Goal: Task Accomplishment & Management: Manage account settings

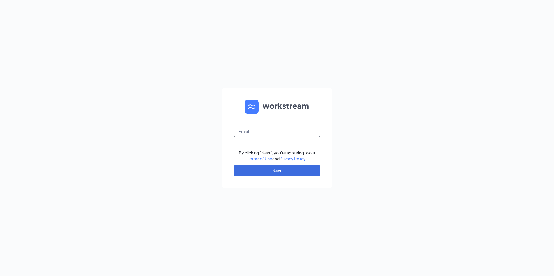
click at [283, 136] on input "text" at bounding box center [276, 132] width 87 height 12
type input "[EMAIL_ADDRESS][DOMAIN_NAME]"
click at [269, 169] on button "Next" at bounding box center [276, 171] width 87 height 12
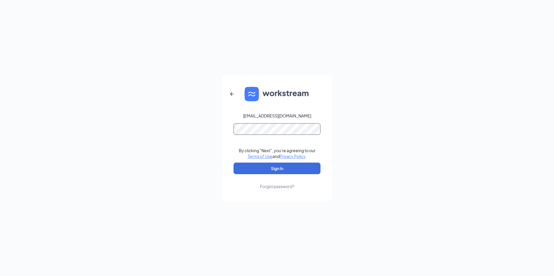
click at [233, 163] on button "Sign In" at bounding box center [276, 169] width 87 height 12
click at [52, 111] on div "[EMAIL_ADDRESS][DOMAIN_NAME] By clicking "Next", you're agreeing to our Terms o…" at bounding box center [277, 138] width 554 height 276
click at [233, 163] on button "Sign In" at bounding box center [276, 169] width 87 height 12
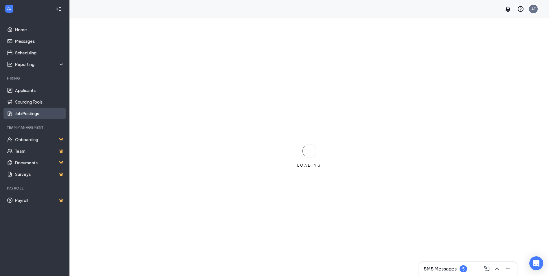
click at [37, 118] on link "Job Postings" at bounding box center [40, 114] width 50 height 12
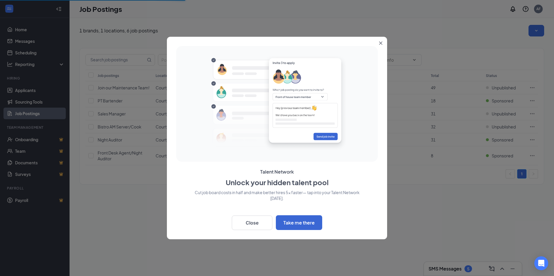
click at [381, 43] on icon "Close" at bounding box center [380, 43] width 3 height 3
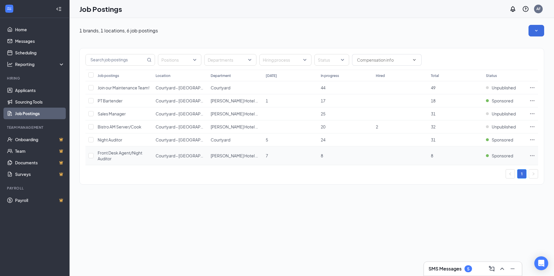
click at [327, 158] on td "8" at bounding box center [345, 156] width 55 height 19
click at [35, 94] on link "Applicants" at bounding box center [40, 91] width 50 height 12
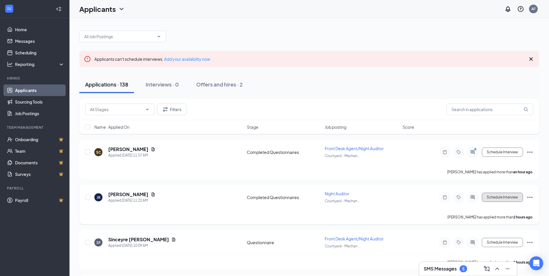
click at [508, 201] on button "Schedule Interview" at bounding box center [502, 197] width 41 height 9
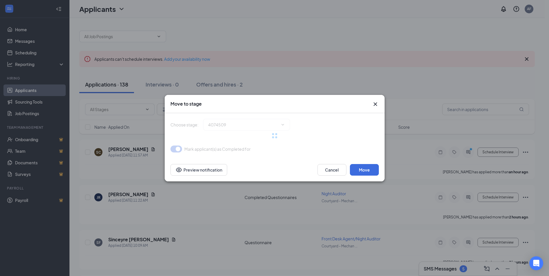
type input "Reviewed by Recruiter (next stage)"
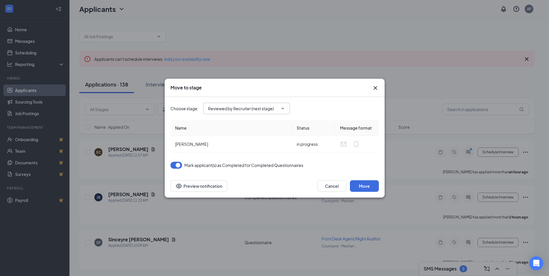
click at [233, 108] on input "Reviewed by Recruiter (next stage)" at bounding box center [243, 108] width 70 height 6
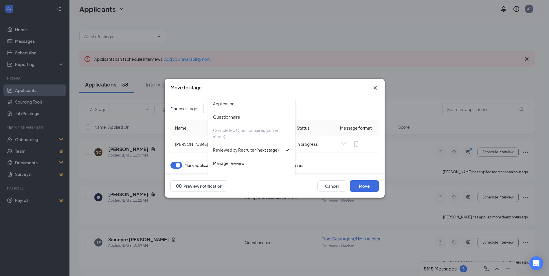
click at [374, 78] on div "Move to stage Choose stage : Reviewed by Recruiter (next stage) Application Que…" at bounding box center [274, 138] width 549 height 276
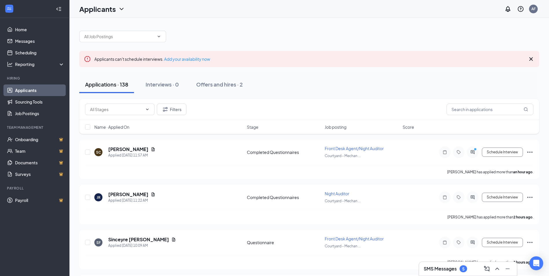
click at [377, 86] on div "Applications · 138 Interviews · 0 Offers and hires · 2" at bounding box center [309, 84] width 460 height 17
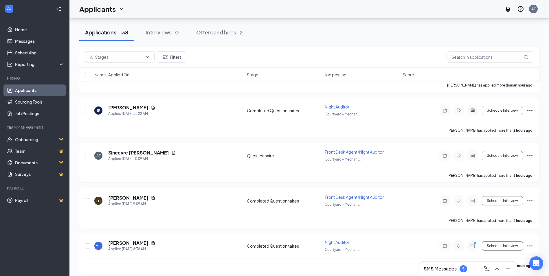
scroll to position [29, 0]
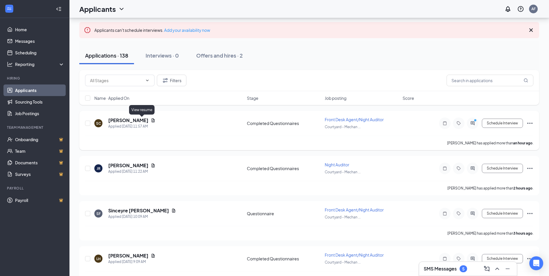
click at [151, 122] on icon "Document" at bounding box center [153, 120] width 5 height 5
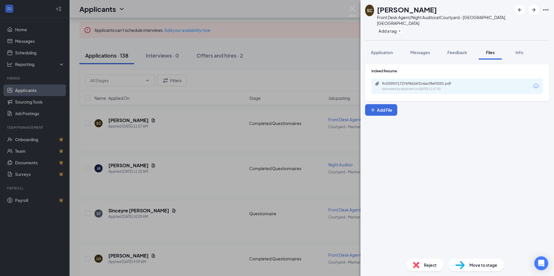
click at [409, 87] on div "9c535f0717276f862ef2c4acf8ef2052.pdf Uploaded by applicant on Sep 16, 2025 at 1…" at bounding box center [456, 86] width 171 height 15
click at [412, 87] on div "Uploaded by applicant on Sep 16, 2025 at 11:57:52" at bounding box center [425, 89] width 87 height 5
click at [226, 119] on div "SC Salma Chakir Front Desk Agent/Night Auditor at Courtyard - Mechanicsburg, PA…" at bounding box center [277, 138] width 554 height 276
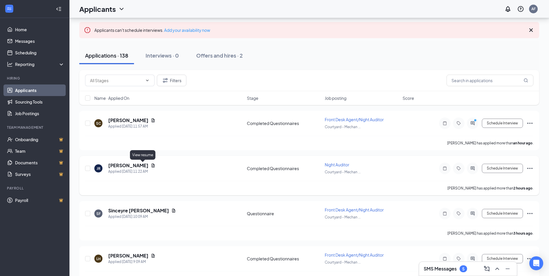
click at [151, 166] on icon "Document" at bounding box center [153, 165] width 5 height 5
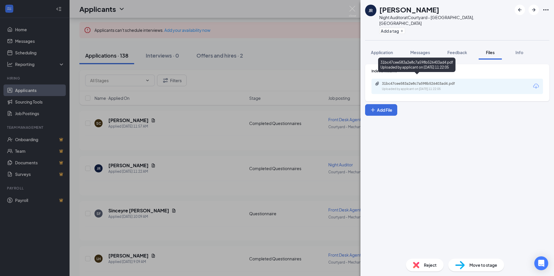
click at [439, 81] on div "31bc47cee583a2e8c7a598b526403ad4.pdf Uploaded by applicant on Sep 16, 2025 at 1…" at bounding box center [422, 86] width 94 height 10
click at [152, 159] on div "JR Jamie Righter Night Auditor at Courtyard - Mechanicsburg, PA Add a tag Appli…" at bounding box center [277, 138] width 554 height 276
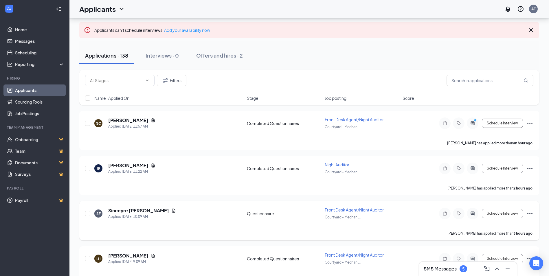
drag, startPoint x: 145, startPoint y: 214, endPoint x: 145, endPoint y: 211, distance: 3.2
click at [145, 212] on div "Sinceyre Floyd" at bounding box center [142, 211] width 68 height 6
click at [172, 211] on icon "Document" at bounding box center [173, 211] width 3 height 4
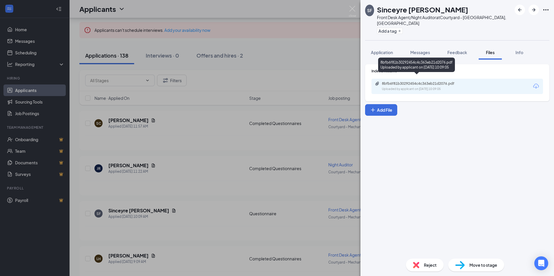
click at [435, 81] on div "8bfb6f81b30292454c4c363eb21d2076.pdf" at bounding box center [422, 83] width 81 height 5
click at [149, 187] on div "SF Sinceyre Floyd Front Desk Agent/Night Auditor at Courtyard - Mechanicsburg, …" at bounding box center [277, 138] width 554 height 276
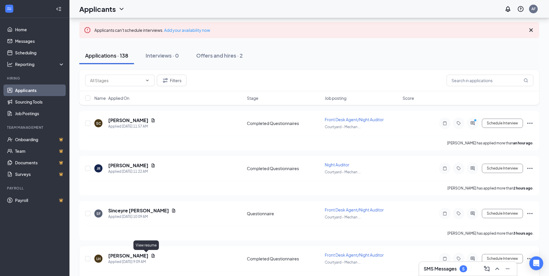
click at [152, 258] on icon "Document" at bounding box center [153, 256] width 3 height 4
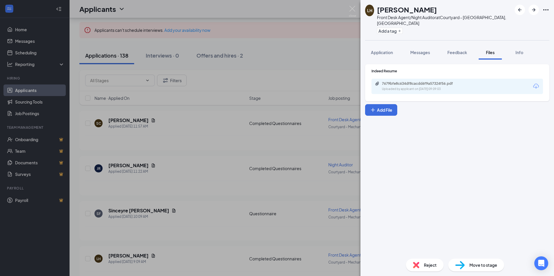
click at [424, 87] on div "7679bfe8c634df8cacdd6f9a57324f56.pdf Uploaded by applicant on Sep 16, 2025 at 0…" at bounding box center [456, 86] width 171 height 15
click at [427, 87] on div "Uploaded by applicant on Sep 16, 2025 at 09:09:03" at bounding box center [425, 89] width 87 height 5
click at [198, 209] on div "LH Lanson Hoopai Front Desk Agent/Night Auditor at Courtyard - Mechanicsburg, P…" at bounding box center [277, 138] width 554 height 276
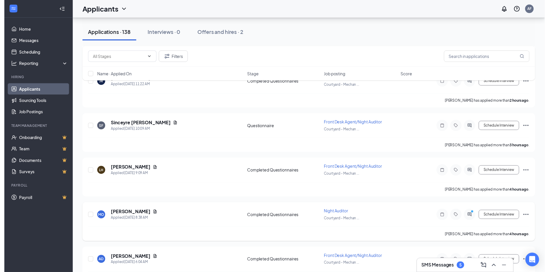
scroll to position [116, 0]
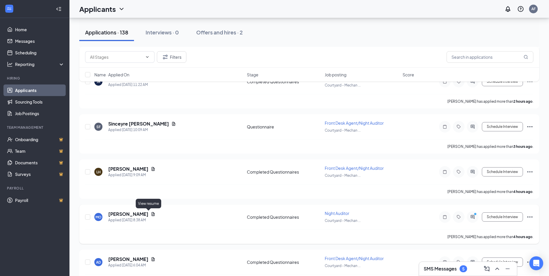
click at [152, 215] on icon "Document" at bounding box center [153, 214] width 3 height 4
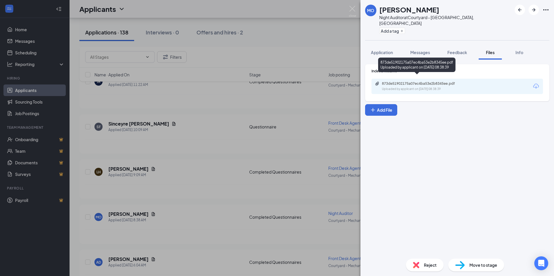
click at [419, 87] on div "Uploaded by applicant on Sep 16, 2025 at 08:38:39" at bounding box center [425, 89] width 87 height 5
click at [206, 233] on div "MO Megan Oliphant Night Auditor at Courtyard - Mechanicsburg, PA Add a tag Appl…" at bounding box center [277, 138] width 554 height 276
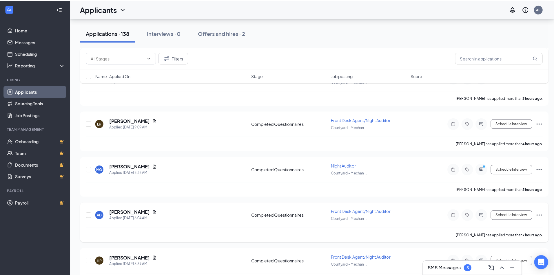
scroll to position [174, 0]
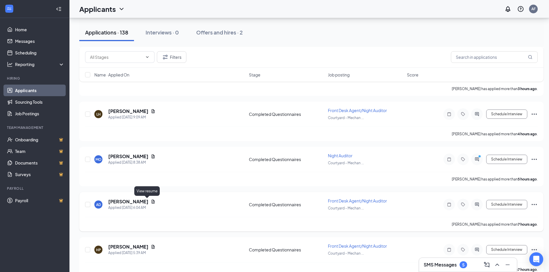
click at [152, 202] on icon "Document" at bounding box center [153, 202] width 3 height 4
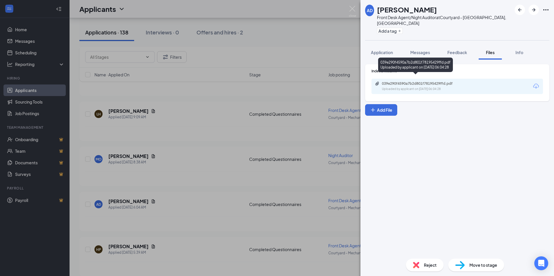
click at [438, 81] on div "039e290f4590a7b2d801f78195429ffd.pdf" at bounding box center [422, 83] width 81 height 5
click at [201, 176] on div "AD Antoinne Diggs Front Desk Agent/Night Auditor at Courtyard - Mechanicsburg, …" at bounding box center [277, 138] width 554 height 276
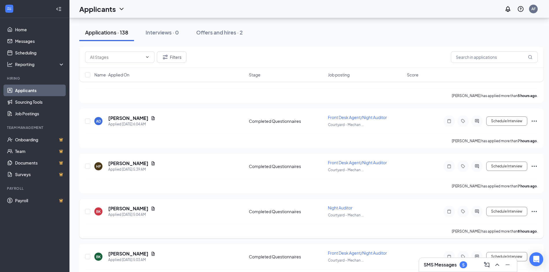
scroll to position [261, 0]
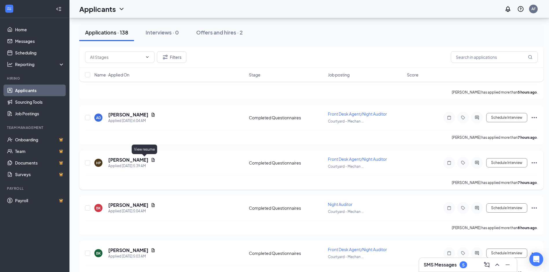
click at [151, 161] on icon "Document" at bounding box center [153, 160] width 5 height 5
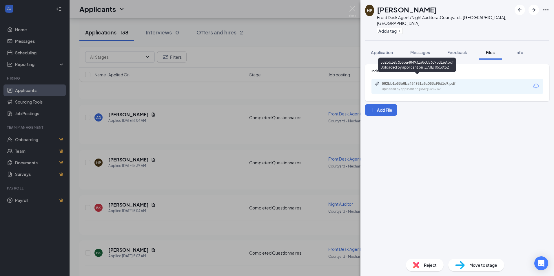
click at [416, 81] on div "582bb1e53b8ba484931a8c053c95d1e9.pdf" at bounding box center [422, 83] width 81 height 5
click at [175, 223] on div "HP Hannah Pagan Front Desk Agent/Night Auditor at Courtyard - Mechanicsburg, PA…" at bounding box center [277, 138] width 554 height 276
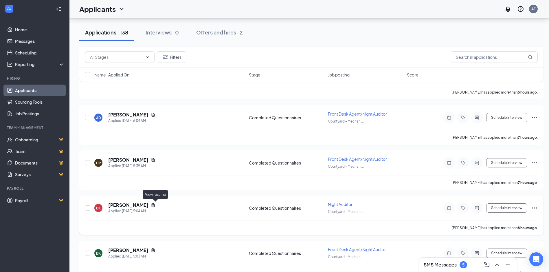
click at [156, 205] on icon "Document" at bounding box center [153, 205] width 5 height 5
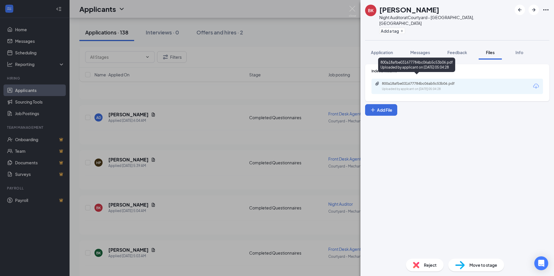
click at [442, 87] on div "Uploaded by applicant on Sep 16, 2025 at 05:04:28" at bounding box center [425, 89] width 87 height 5
click at [431, 74] on div "800a18afbe031677784bc06ab5c53b06.pdf Uploaded by applicant on Sep 16, 2025 at 0…" at bounding box center [416, 66] width 77 height 17
click at [210, 264] on div "BK Brenna Komasincki Night Auditor at Courtyard - Mechanicsburg, PA Add a tag A…" at bounding box center [277, 138] width 554 height 276
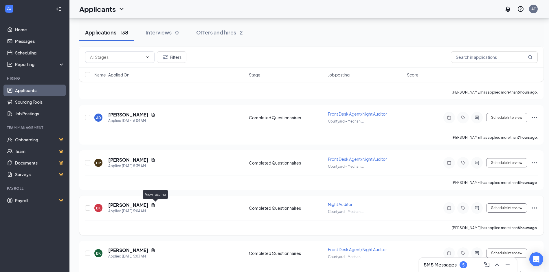
click at [154, 205] on icon "Document" at bounding box center [153, 205] width 5 height 5
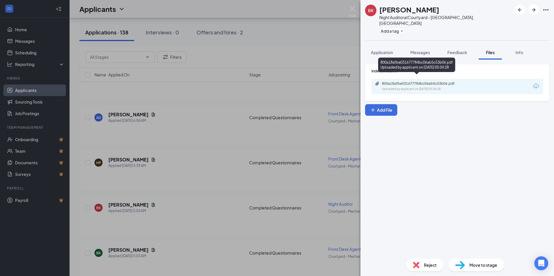
click at [453, 81] on div "800a18afbe031677784bc06ab5c53b06.pdf" at bounding box center [422, 83] width 81 height 5
click at [156, 251] on div "BK Brenna Komasincki Night Auditor at Courtyard - Mechanicsburg, PA Add a tag A…" at bounding box center [277, 138] width 554 height 276
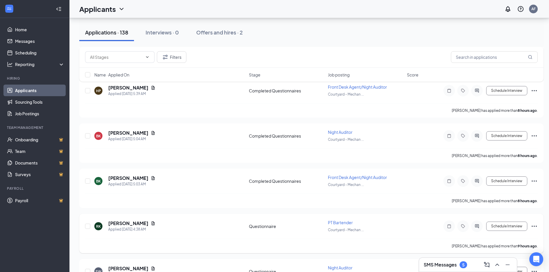
scroll to position [377, 0]
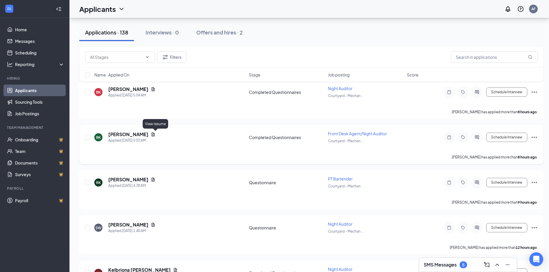
click at [155, 134] on icon "Document" at bounding box center [153, 134] width 3 height 4
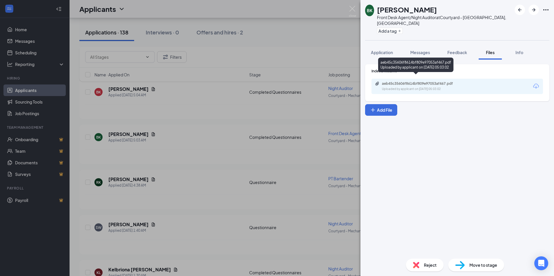
click at [437, 81] on div "aeb45c35606f8614bf809e97053af467.pdf" at bounding box center [422, 83] width 81 height 5
click at [168, 203] on div "BK Brenna Komasincki Front Desk Agent/Night Auditor at Courtyard - Mechanicsbur…" at bounding box center [277, 138] width 554 height 276
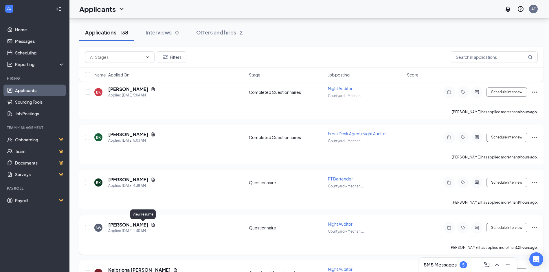
click at [151, 226] on icon "Document" at bounding box center [153, 224] width 5 height 5
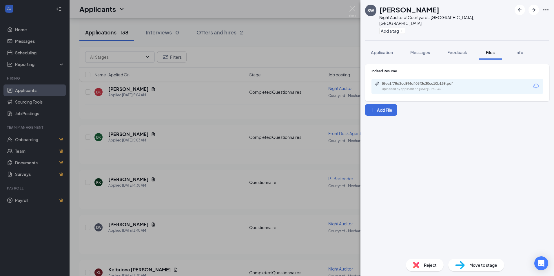
click at [447, 81] on div "5fee1f78d2cd9f4d403f3c30cc10b189.pdf" at bounding box center [422, 83] width 81 height 5
click at [150, 240] on div "SW Stacey Walsh Night Auditor at Courtyard - Mechanicsburg, PA Add a tag Applic…" at bounding box center [277, 138] width 554 height 276
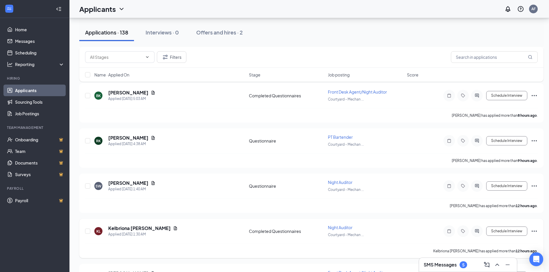
scroll to position [434, 0]
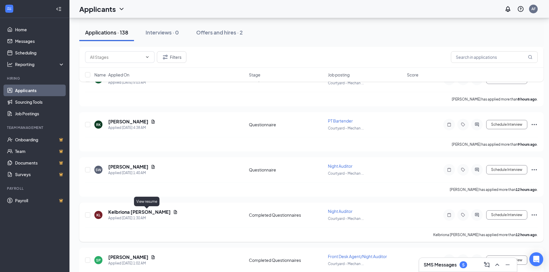
click at [174, 211] on icon "Document" at bounding box center [175, 212] width 3 height 4
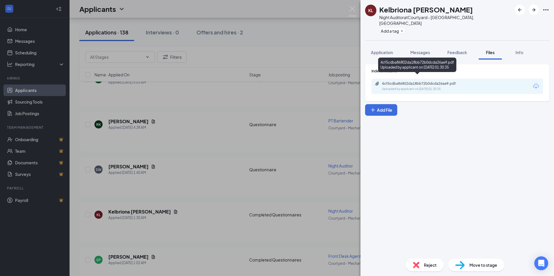
click at [453, 87] on div "Uploaded by applicant on Sep 16, 2025 at 01:30:35" at bounding box center [425, 89] width 87 height 5
click at [185, 217] on div "KL Kelbriona Lopp Night Auditor at Courtyard - Mechanicsburg, PA Add a tag Appl…" at bounding box center [277, 138] width 554 height 276
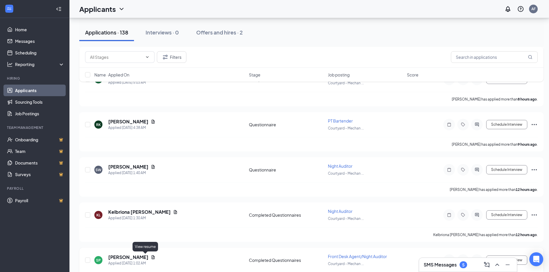
click at [151, 258] on icon "Document" at bounding box center [153, 257] width 5 height 5
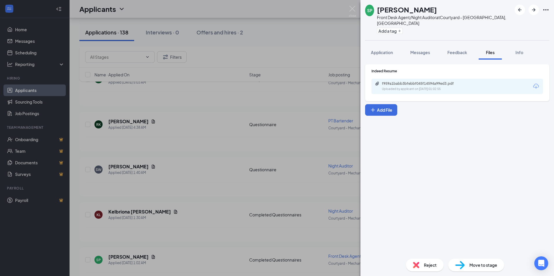
click at [428, 79] on div "f959a1babb3bfebbf045f14594a99ed3.pdf Uploaded by applicant on Sep 16, 2025 at 0…" at bounding box center [456, 86] width 171 height 15
click at [434, 81] on div "f959a1babb3bfebbf045f14594a99ed3.pdf" at bounding box center [422, 83] width 81 height 5
click at [218, 169] on div "SP Solange Pierre Front Desk Agent/Night Auditor at Courtyard - Mechanicsburg, …" at bounding box center [277, 138] width 554 height 276
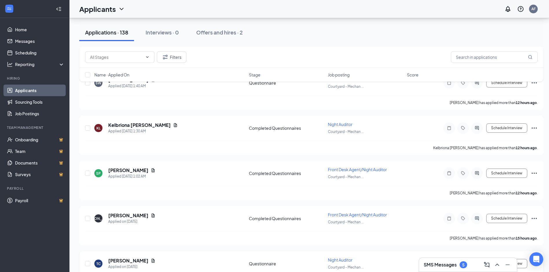
scroll to position [550, 0]
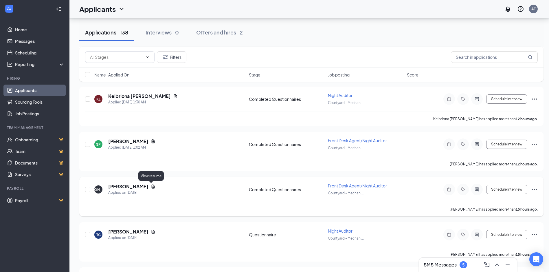
click at [151, 187] on icon "Document" at bounding box center [153, 186] width 5 height 5
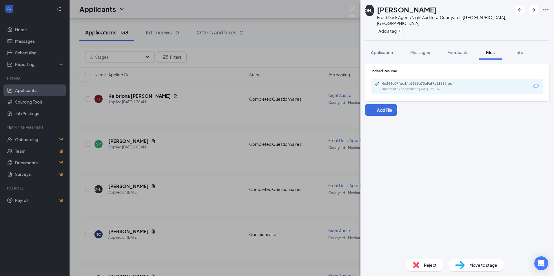
click at [445, 81] on div "4d266e07fdd14e8833e73e9ef7a21398.pdf" at bounding box center [422, 83] width 81 height 5
click at [218, 191] on div "JA Jameel Anderson Front Desk Agent/Night Auditor at Courtyard - Mechanicsburg,…" at bounding box center [277, 138] width 554 height 276
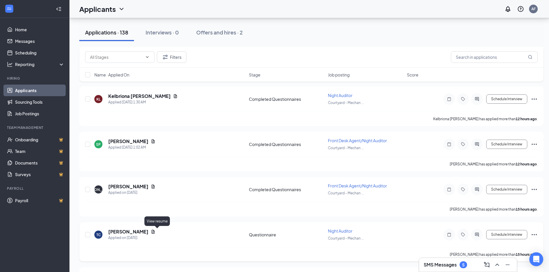
click at [155, 233] on icon "Document" at bounding box center [153, 232] width 3 height 4
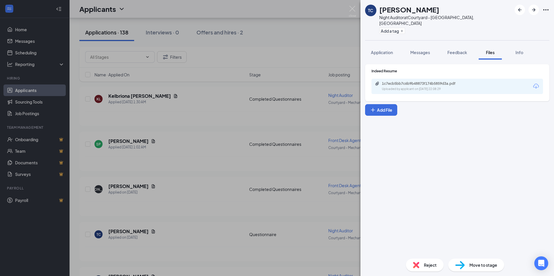
click at [458, 81] on div "1c7ecb5bb7c6b9b48873f174b5859d3a.pdf" at bounding box center [422, 83] width 81 height 5
click at [276, 203] on div "TC Thomas Christmann Night Auditor at Courtyard - Mechanicsburg, PA Add a tag A…" at bounding box center [277, 138] width 554 height 276
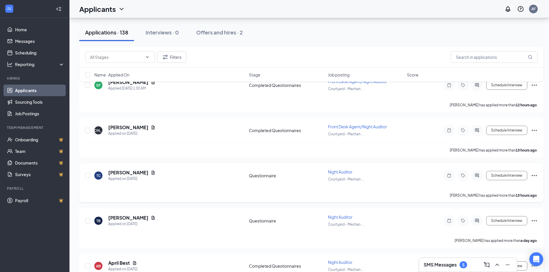
scroll to position [637, 0]
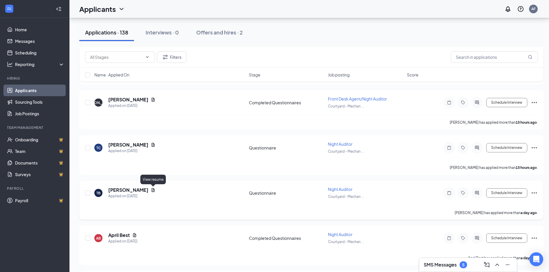
click at [154, 190] on icon "Document" at bounding box center [153, 190] width 5 height 5
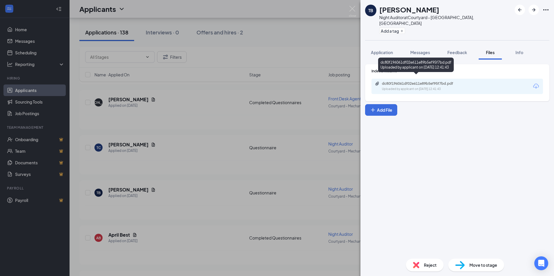
click at [446, 81] on div "dc80f196061df02e611e89b5ef95f7bd.pdf" at bounding box center [422, 83] width 81 height 5
drag, startPoint x: 179, startPoint y: 189, endPoint x: 181, endPoint y: 196, distance: 7.2
click at [180, 190] on div "TB Tanya Bahrenburg Night Auditor at Courtyard - Mechanicsburg, PA Add a tag Ap…" at bounding box center [277, 138] width 554 height 276
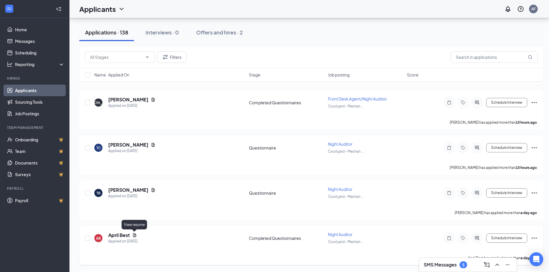
click at [133, 234] on icon "Document" at bounding box center [134, 235] width 3 height 4
click at [134, 236] on icon "Document" at bounding box center [134, 235] width 3 height 4
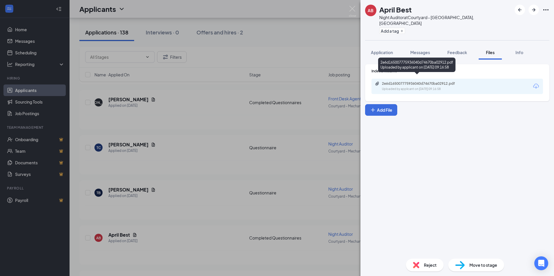
click at [406, 81] on div "2e6d165007775936040d74670ba02912.pdf" at bounding box center [422, 83] width 81 height 5
click at [160, 248] on div "AB April Best Night Auditor at Courtyard - Mechanicsburg, PA Add a tag Applicat…" at bounding box center [277, 138] width 554 height 276
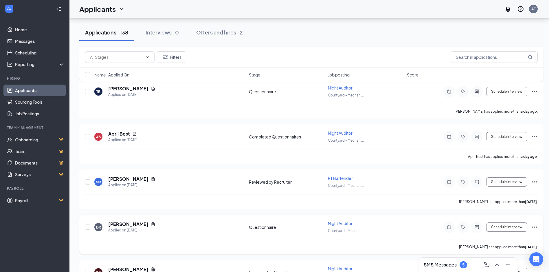
scroll to position [753, 0]
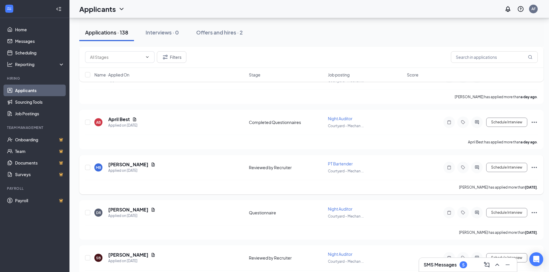
click at [158, 165] on div "MB Miranda Borodycia Applied on Sep 13" at bounding box center [169, 167] width 151 height 12
click at [155, 165] on icon "Document" at bounding box center [153, 164] width 5 height 5
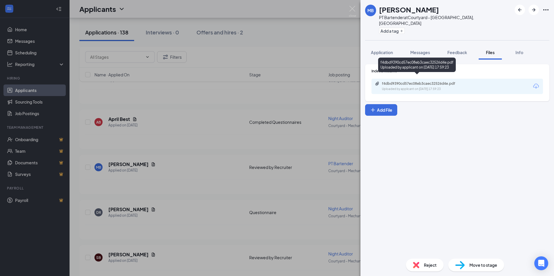
click at [454, 81] on div "f4dbd9390cd57ec08eb3caec32526d4e.pdf" at bounding box center [422, 83] width 81 height 5
click at [203, 203] on div "MB Miranda Borodycia PT Bartender at Courtyard - Mechanicsburg, PA Add a tag Ap…" at bounding box center [277, 138] width 554 height 276
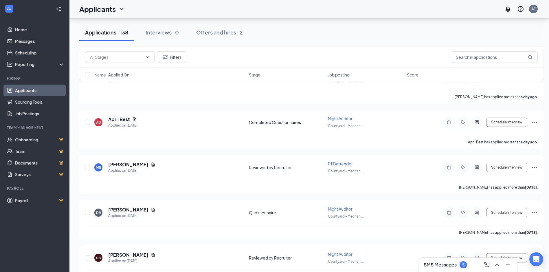
click at [164, 253] on div "SB Shauniqua Barksdale Applied on Sep 12" at bounding box center [169, 258] width 151 height 12
click at [152, 209] on icon "Document" at bounding box center [153, 210] width 3 height 4
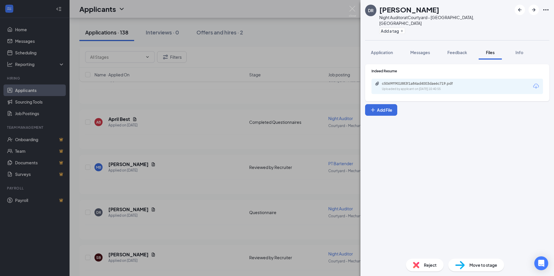
drag, startPoint x: 430, startPoint y: 74, endPoint x: 422, endPoint y: 81, distance: 9.8
click at [429, 79] on div "c5069ff901883f1a84ad4003dae6c719.pdf Uploaded by applicant on Sep 12, 2025 at 1…" at bounding box center [456, 86] width 171 height 15
click at [422, 81] on div "c5069ff901883f1a84ad4003dae6c719.pdf Uploaded by applicant on Sep 12, 2025 at 1…" at bounding box center [422, 86] width 94 height 10
click at [224, 223] on div "DR Dana Rudolph Night Auditor at Courtyard - Mechanicsburg, PA Add a tag Applic…" at bounding box center [277, 138] width 554 height 276
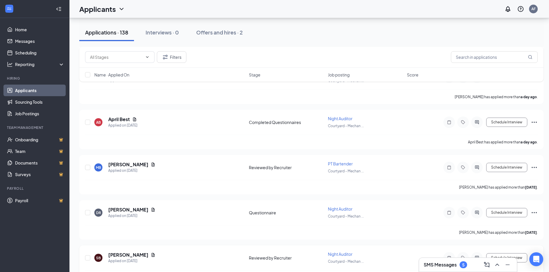
scroll to position [773, 0]
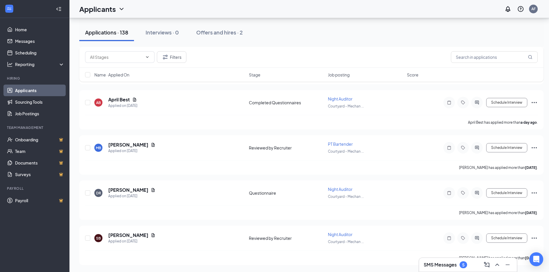
click at [460, 267] on div "SMS Messages 5" at bounding box center [445, 264] width 43 height 7
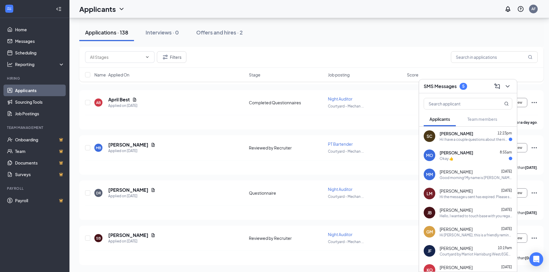
click at [463, 138] on div "Hi I have a couple questions about the night auditor job ,and about the applica…" at bounding box center [474, 139] width 69 height 5
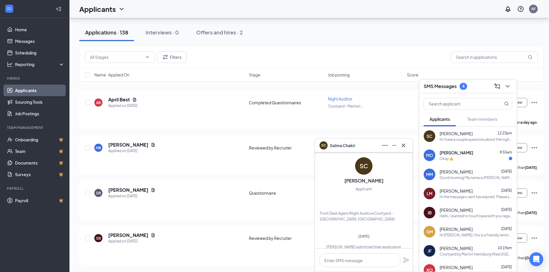
scroll to position [-147, 0]
click at [427, 136] on div "SC" at bounding box center [430, 136] width 12 height 12
drag, startPoint x: 374, startPoint y: 188, endPoint x: 378, endPoint y: 185, distance: 4.8
click at [378, 185] on div "SC Salma Chakir Applicant Front Desk Agent/Night Auditor • Courtyard - Mechanic…" at bounding box center [364, 189] width 88 height 65
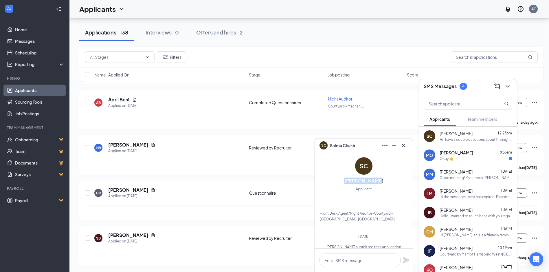
drag, startPoint x: 379, startPoint y: 182, endPoint x: 348, endPoint y: 182, distance: 31.6
click at [348, 182] on div "SC Salma Chakir Applicant Front Desk Agent/Night Auditor • Courtyard - Mechanic…" at bounding box center [364, 189] width 88 height 65
copy h3 "Salma Chakir"
click at [238, 54] on div "Filters" at bounding box center [311, 57] width 453 height 12
click at [402, 147] on icon "Cross" at bounding box center [403, 145] width 7 height 7
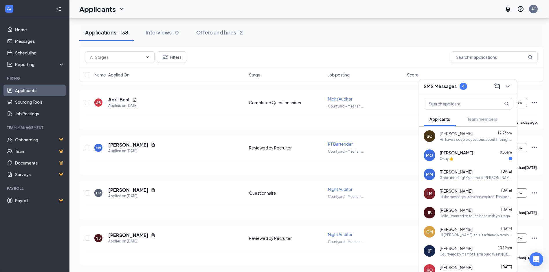
click at [255, 55] on div "Filters" at bounding box center [311, 57] width 453 height 12
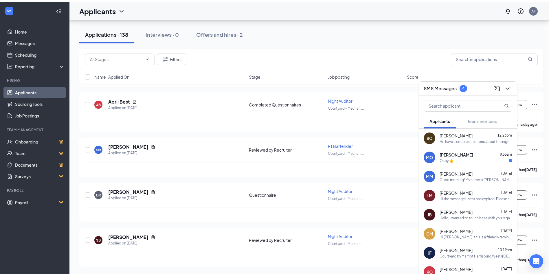
scroll to position [13, 0]
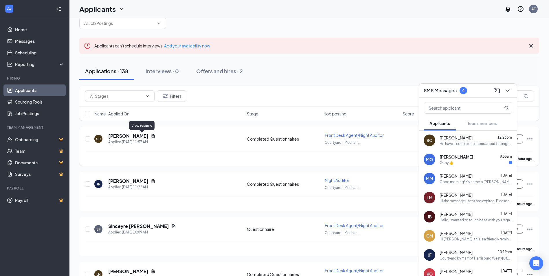
click at [151, 138] on icon "Document" at bounding box center [153, 136] width 5 height 5
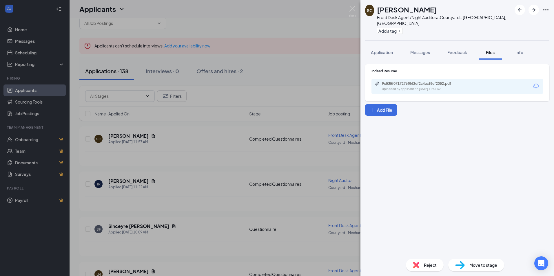
click at [472, 84] on div "9c535f0717276f862ef2c4acf8ef2052.pdf Uploaded by applicant on Sep 16, 2025 at 1…" at bounding box center [456, 86] width 171 height 15
click at [466, 81] on div "9c535f0717276f862ef2c4acf8ef2052.pdf Uploaded by applicant on Sep 16, 2025 at 1…" at bounding box center [422, 86] width 94 height 10
click at [479, 161] on div "Indeed Resume 9c535f0717276f862ef2c4acf8ef2052.pdf Uploaded by applicant on Sep…" at bounding box center [456, 157] width 193 height 195
click at [351, 9] on img at bounding box center [352, 11] width 7 height 11
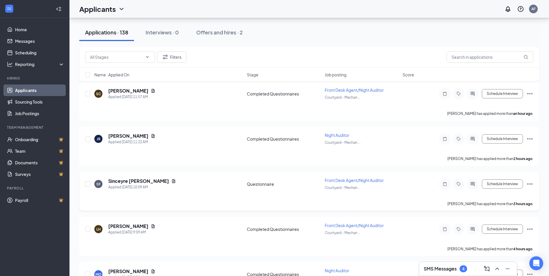
scroll to position [71, 0]
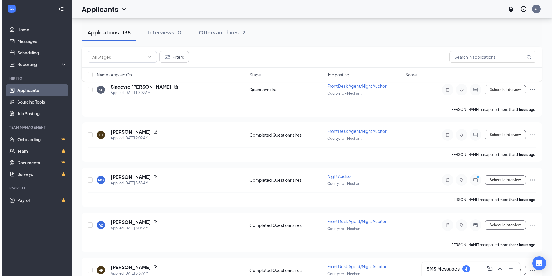
scroll to position [768, 0]
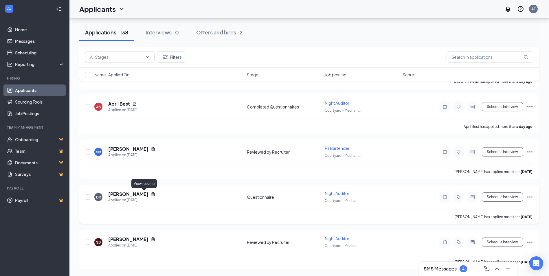
click at [151, 196] on icon "Document" at bounding box center [153, 194] width 5 height 5
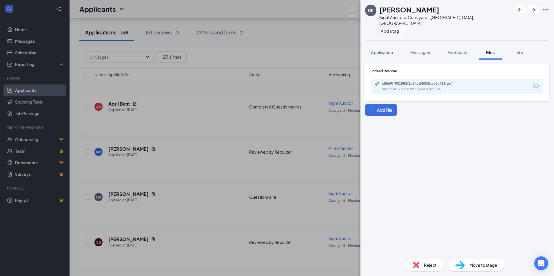
click at [487, 80] on div "c5069ff901883f1a84ad4003dae6c719.pdf Uploaded by applicant on Sep 12, 2025 at 1…" at bounding box center [456, 86] width 171 height 15
click at [455, 87] on div "Uploaded by applicant on Sep 12, 2025 at 10:40:55" at bounding box center [425, 89] width 87 height 5
